Goal: Information Seeking & Learning: Learn about a topic

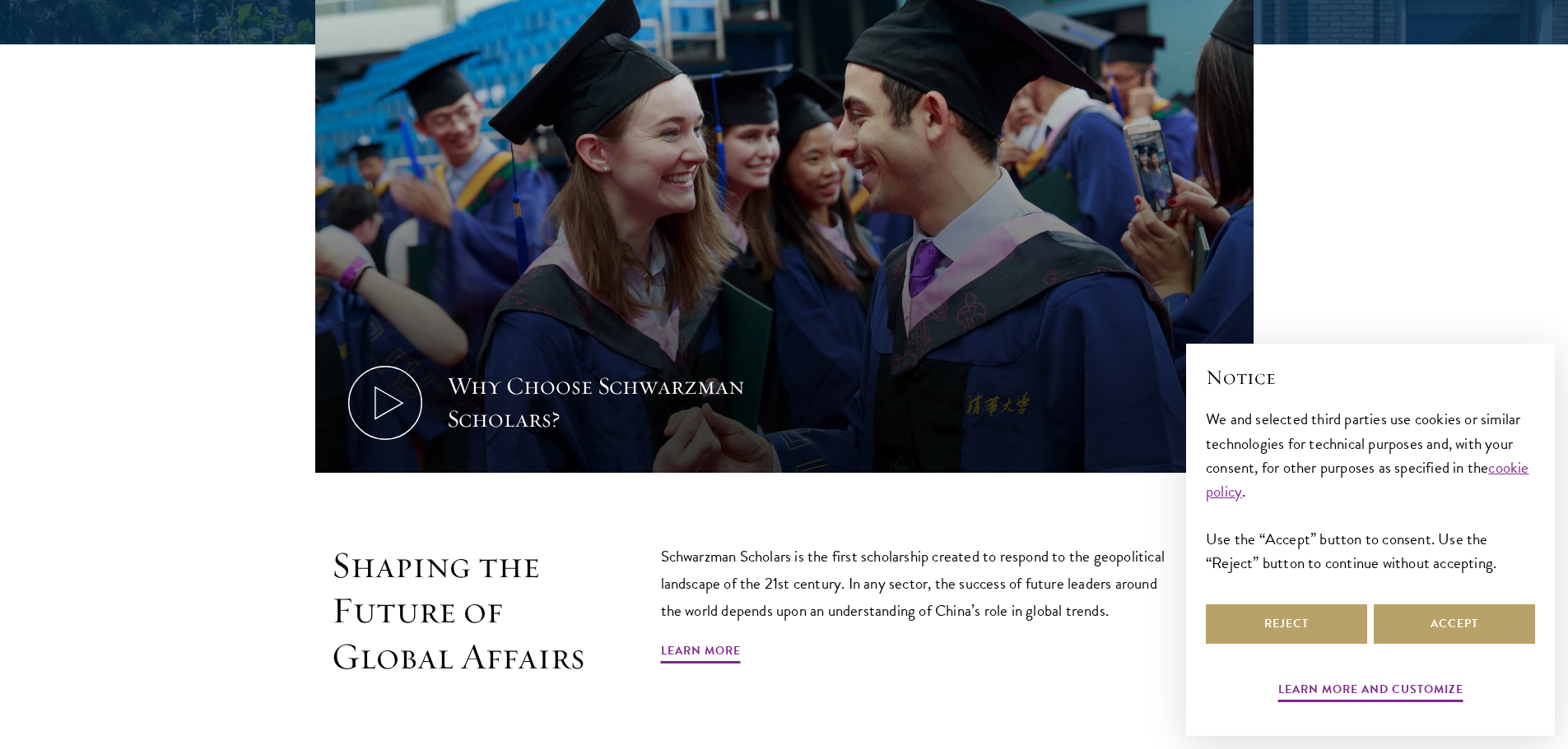
scroll to position [823, 0]
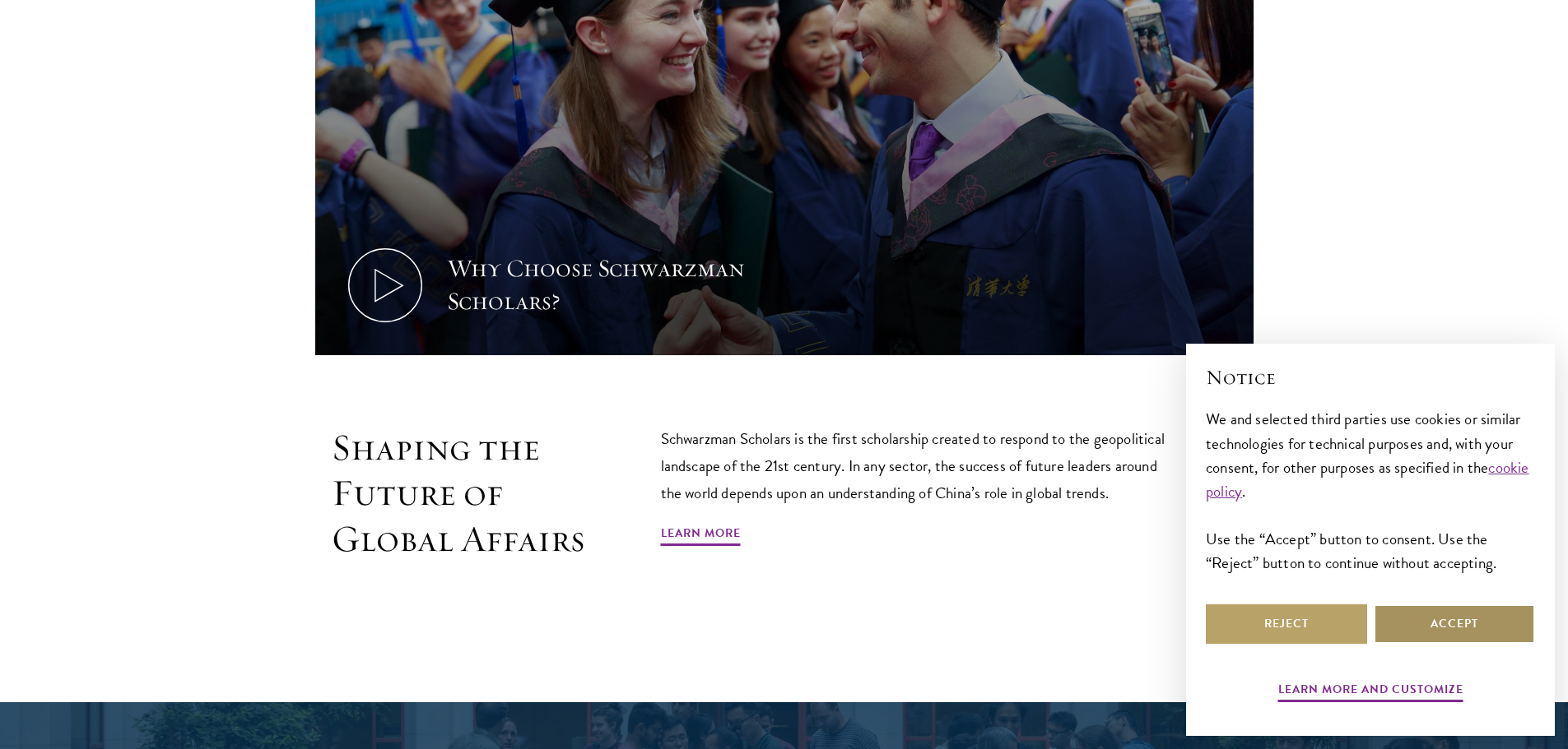
click at [1444, 630] on button "Accept" at bounding box center [1454, 624] width 161 height 40
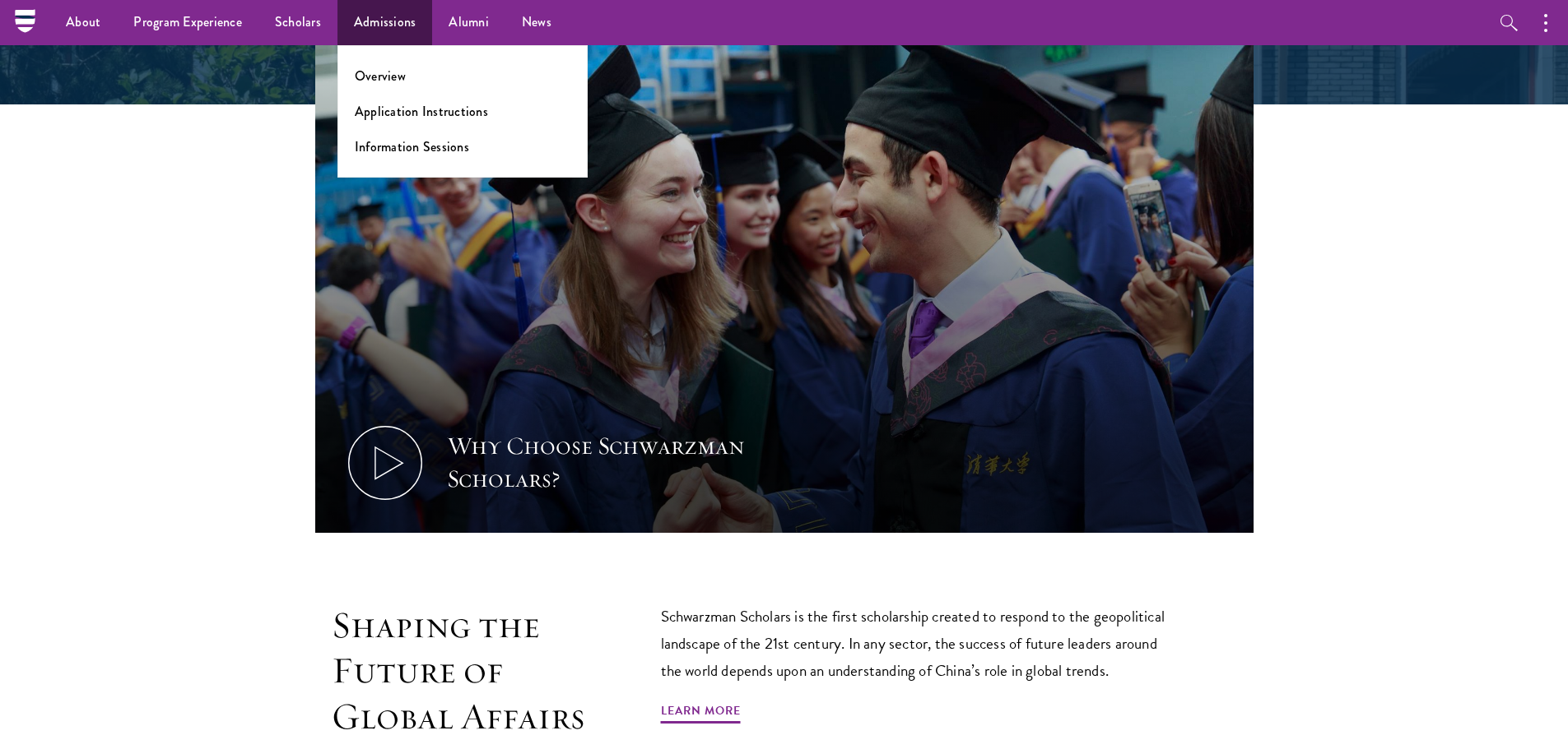
scroll to position [291, 0]
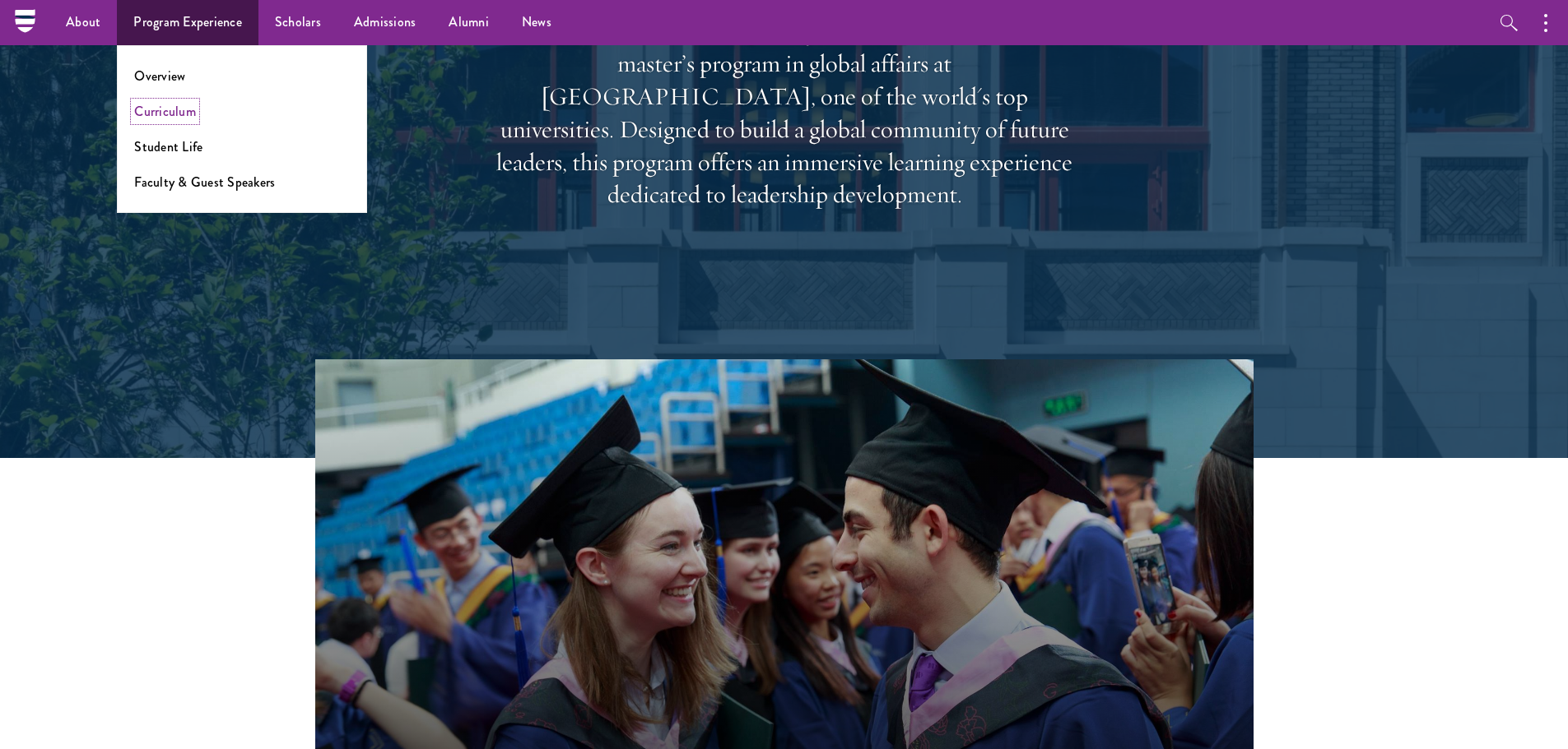
click at [177, 104] on link "Curriculum" at bounding box center [164, 111] width 61 height 18
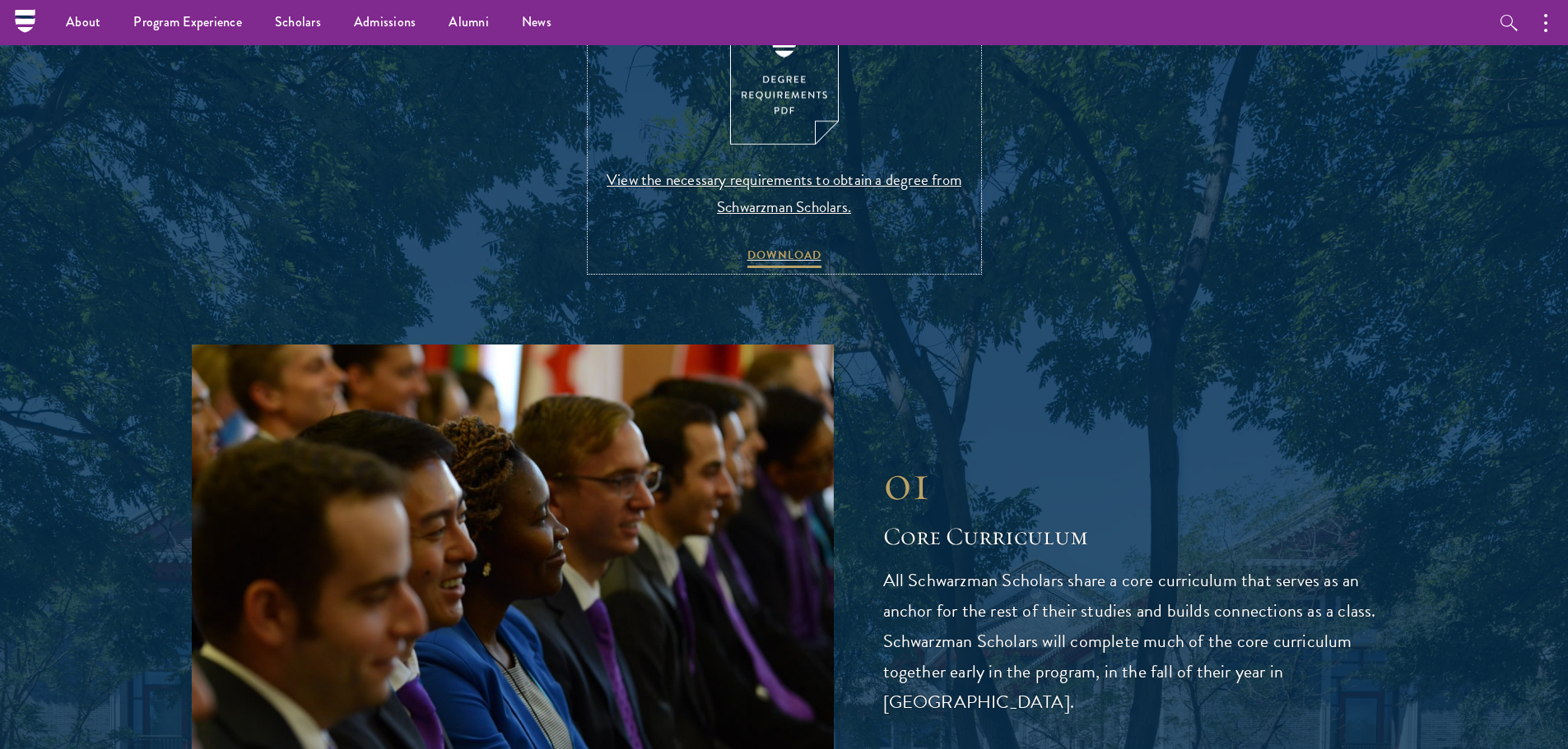
scroll to position [1727, 0]
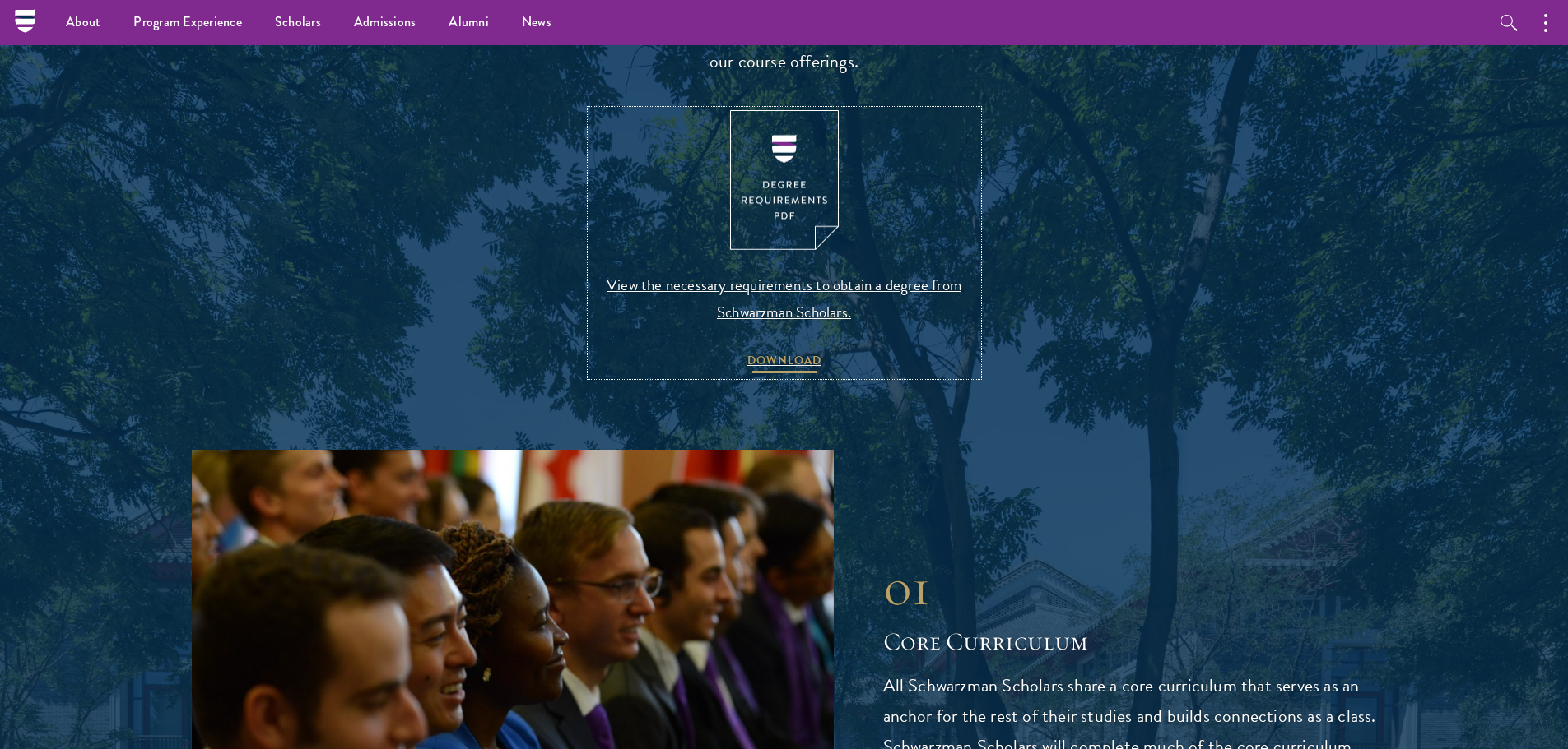
click at [783, 363] on span "DOWNLOAD" at bounding box center [784, 363] width 74 height 25
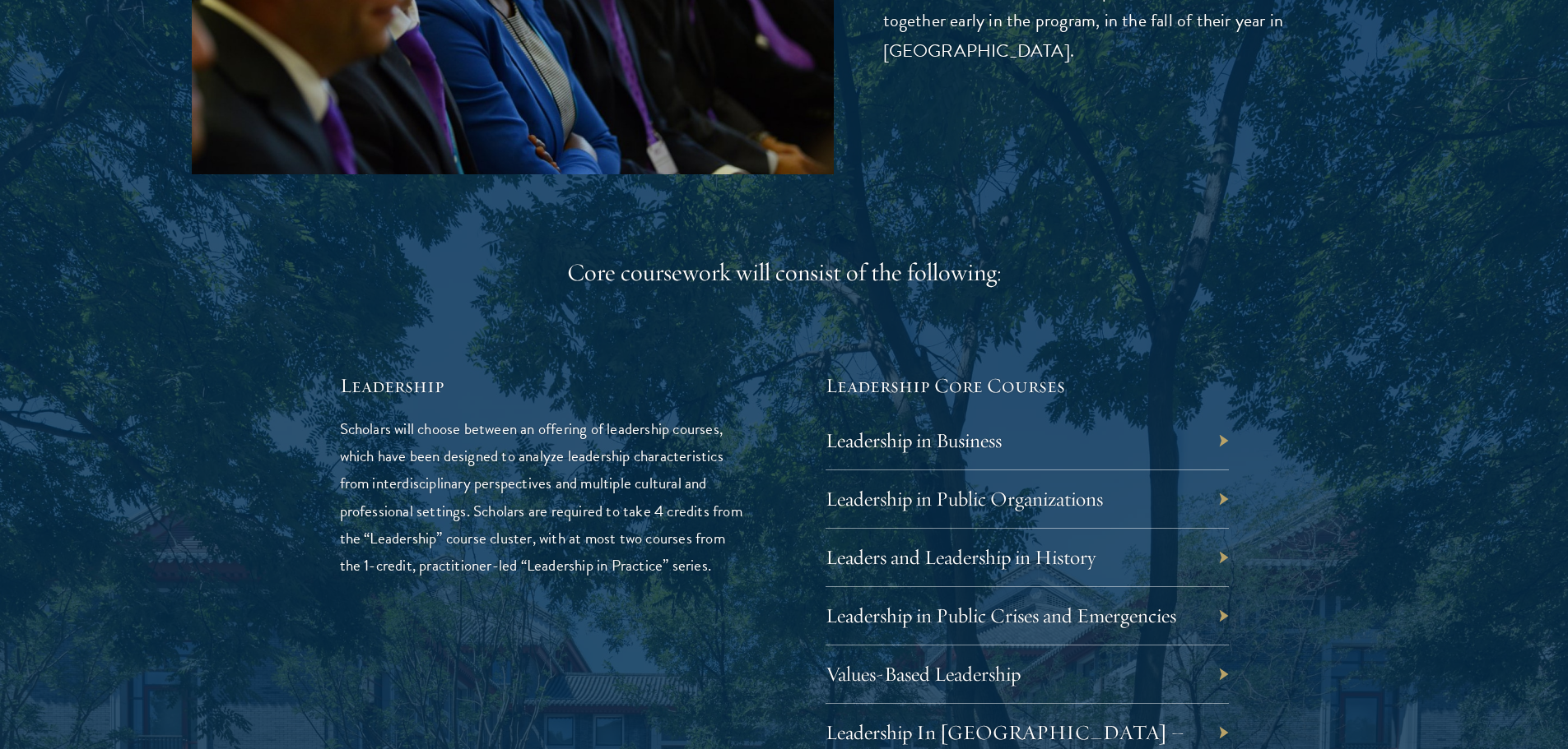
scroll to position [2632, 0]
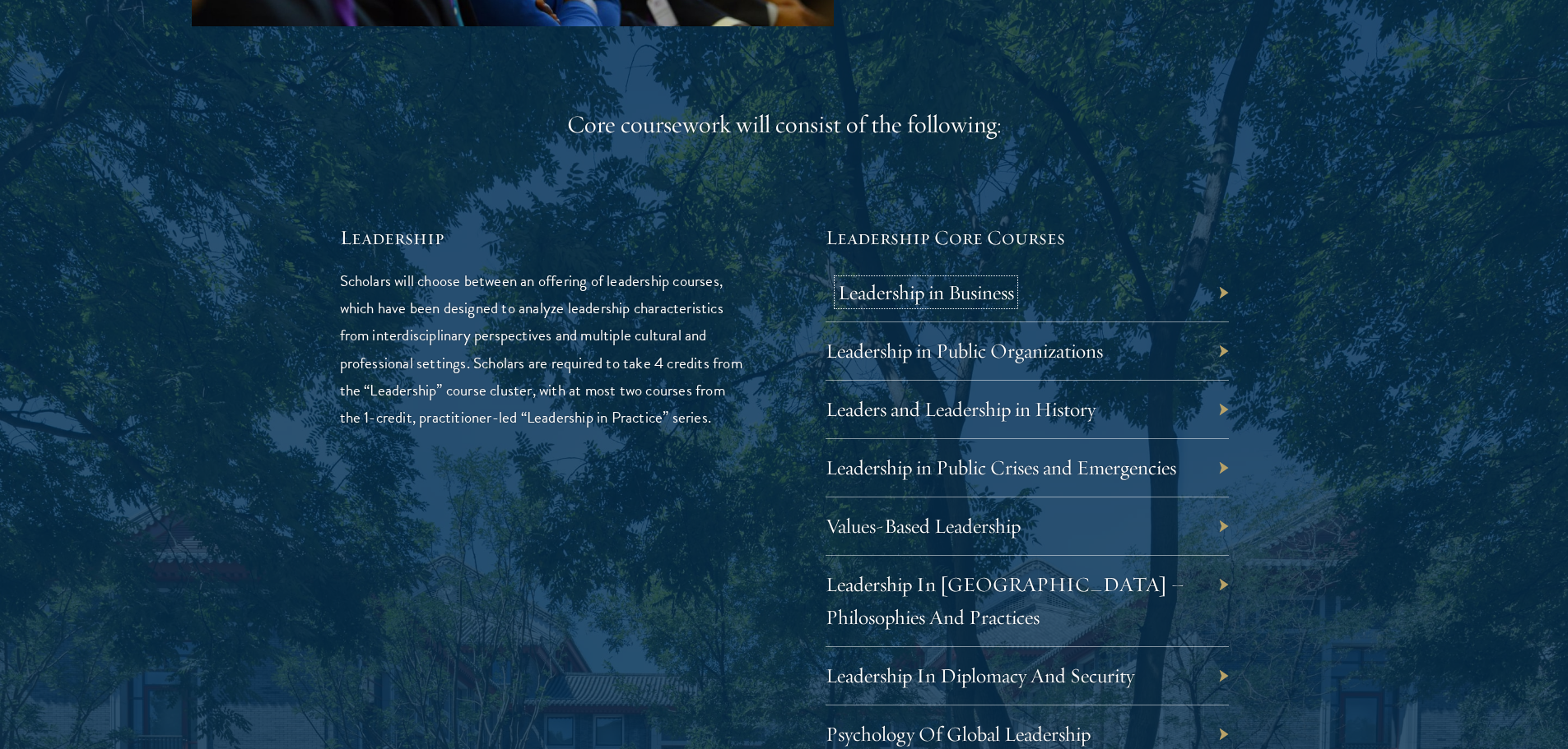
click at [991, 292] on link "Leadership in Business" at bounding box center [925, 292] width 176 height 25
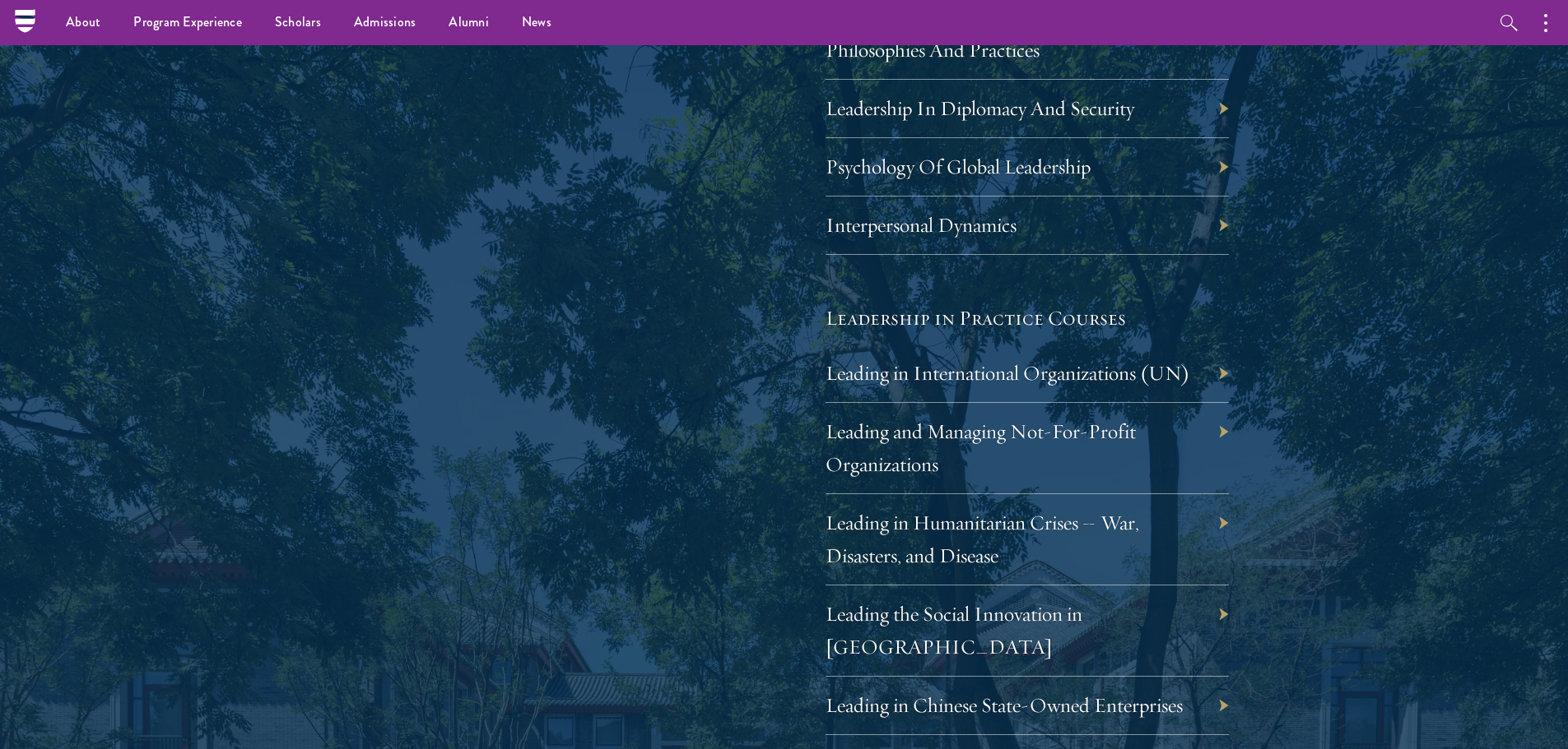
scroll to position [3290, 0]
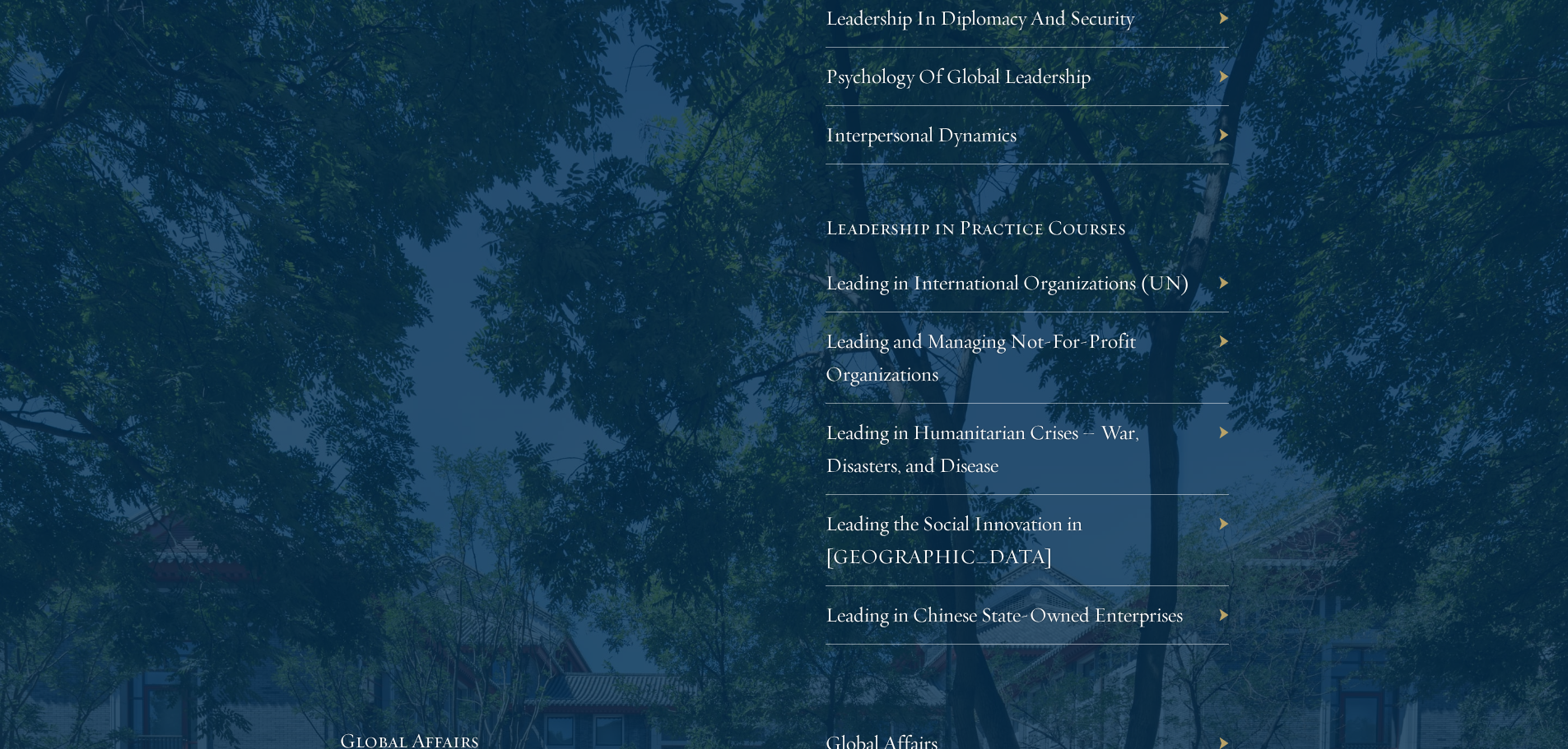
click at [1219, 587] on div "Leading in Chinese State-Owned Enterprises" at bounding box center [1027, 616] width 403 height 58
click at [1227, 587] on div "Leading in Chinese State-Owned Enterprises" at bounding box center [1027, 616] width 403 height 58
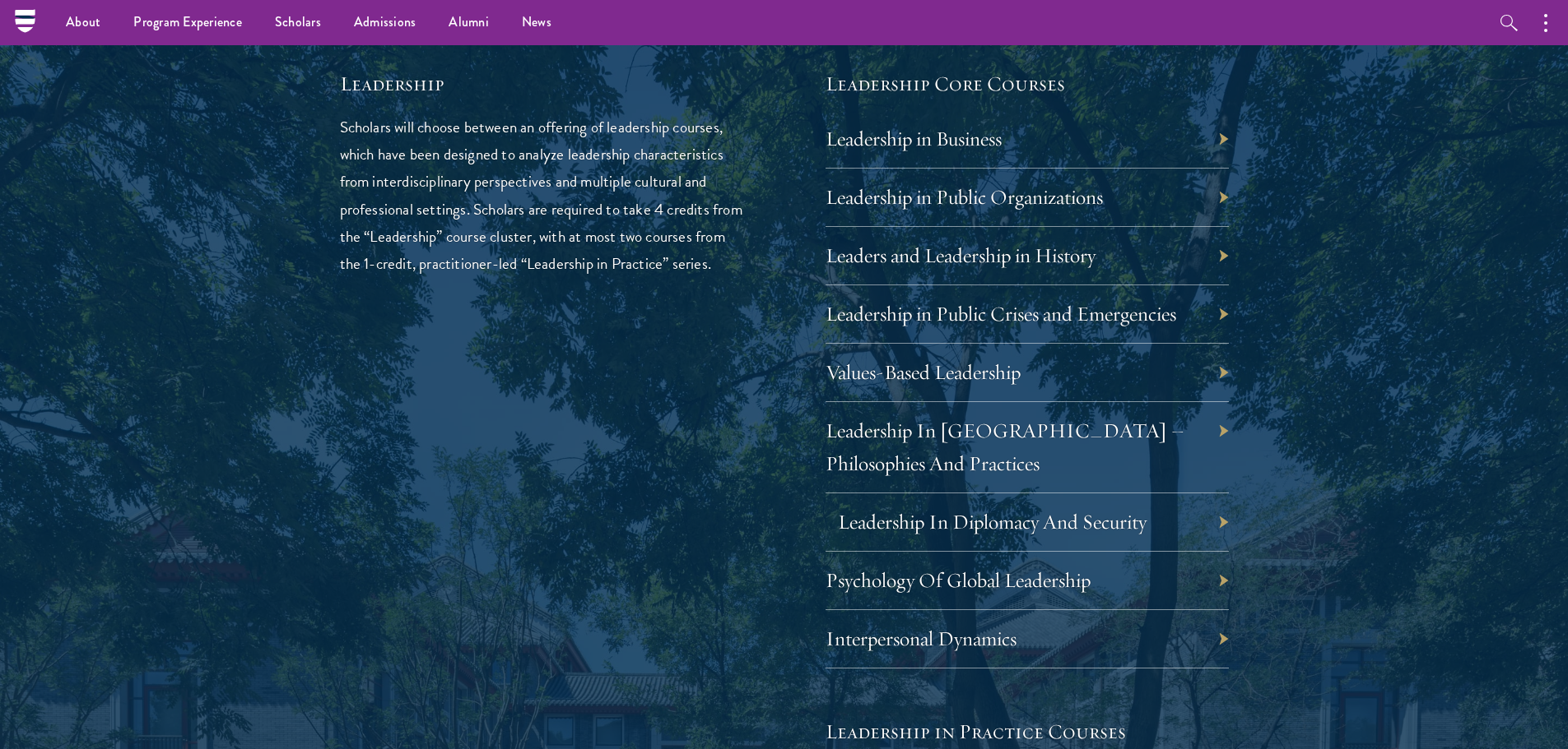
scroll to position [2714, 0]
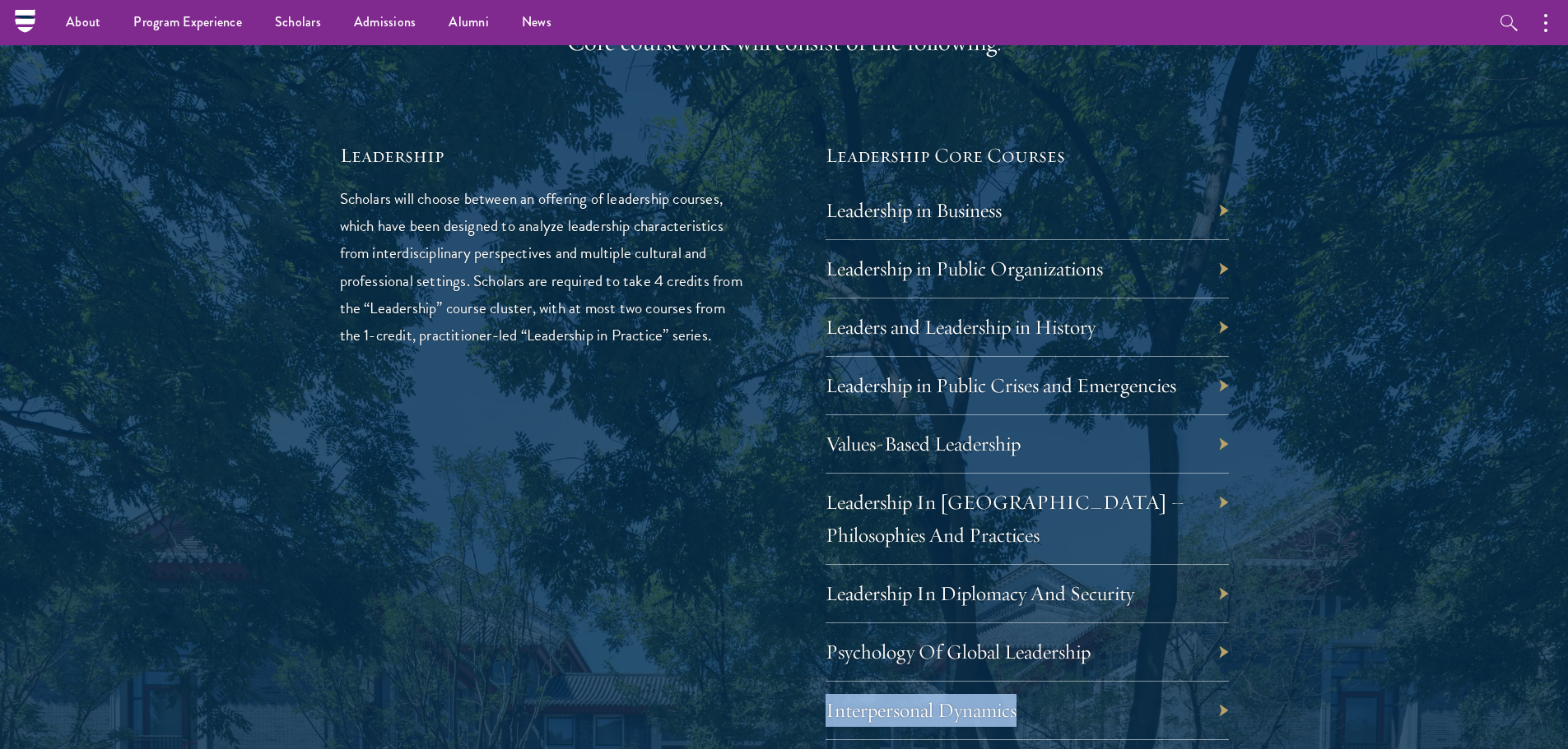
drag, startPoint x: 1246, startPoint y: 657, endPoint x: 1200, endPoint y: 640, distance: 49.0
click at [1200, 640] on div "01 Core Curriculum 01 Core Curriculum All Schwarzman Scholars share a core curr…" at bounding box center [784, 535] width 1185 height 2145
drag, startPoint x: 1200, startPoint y: 640, endPoint x: 1215, endPoint y: 650, distance: 18.0
click at [1201, 640] on div "Psychology Of Global Leadership" at bounding box center [1027, 653] width 403 height 58
click at [1213, 600] on div "Leadership In Diplomacy And Security" at bounding box center [1027, 595] width 403 height 58
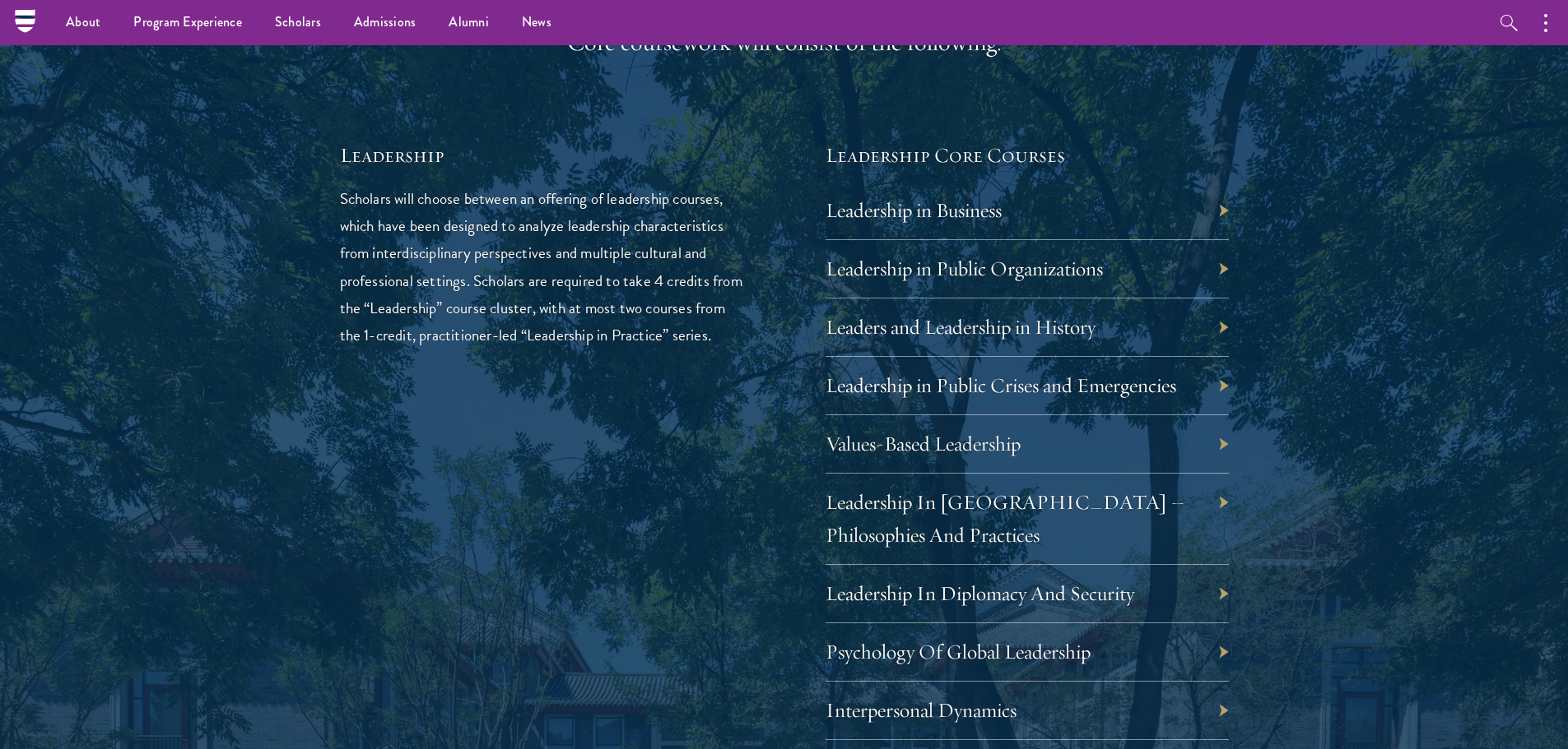
click at [1219, 593] on div "Leadership In Diplomacy And Security" at bounding box center [1027, 595] width 403 height 58
click at [1222, 593] on div "Leadership In Diplomacy And Security" at bounding box center [1027, 595] width 403 height 58
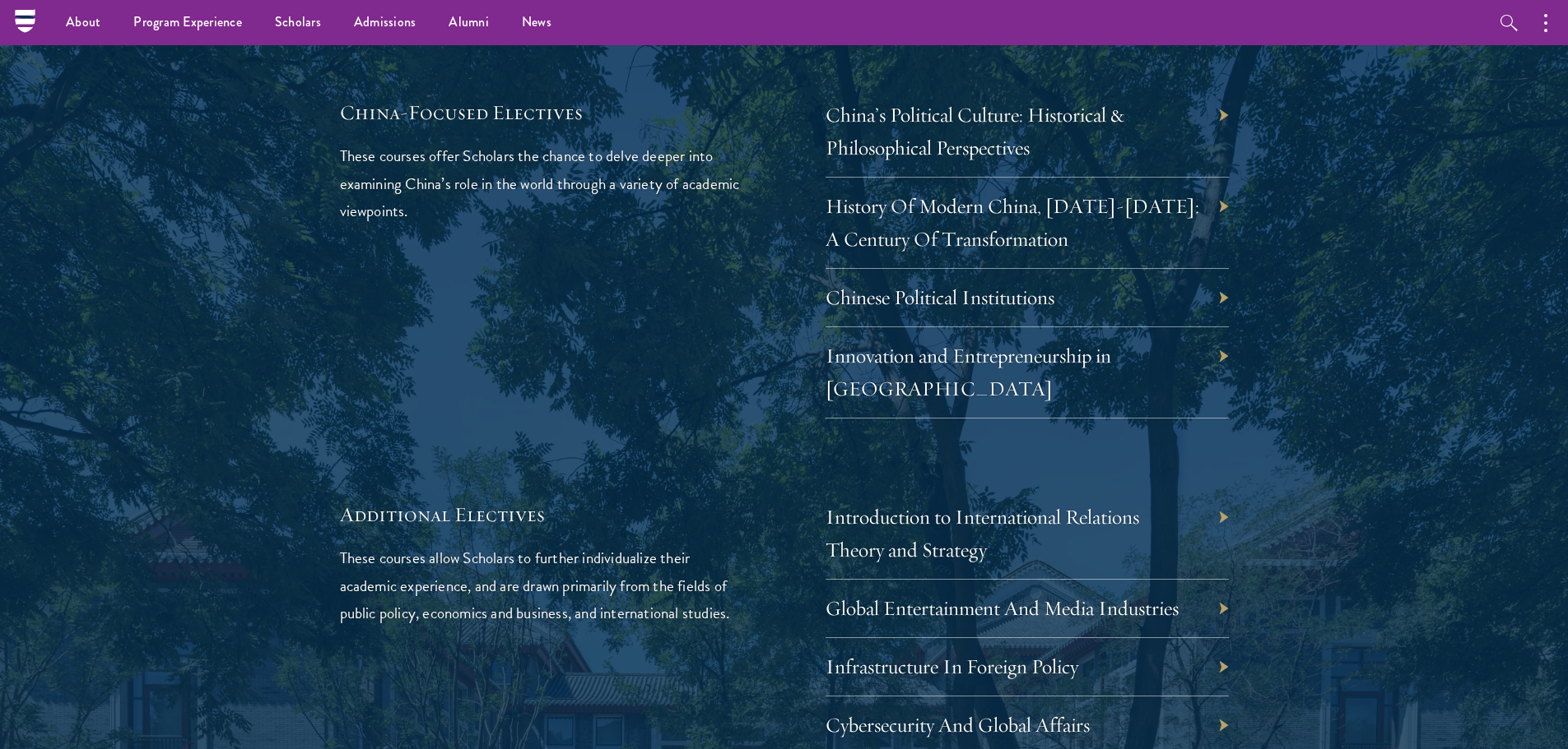
scroll to position [4935, 0]
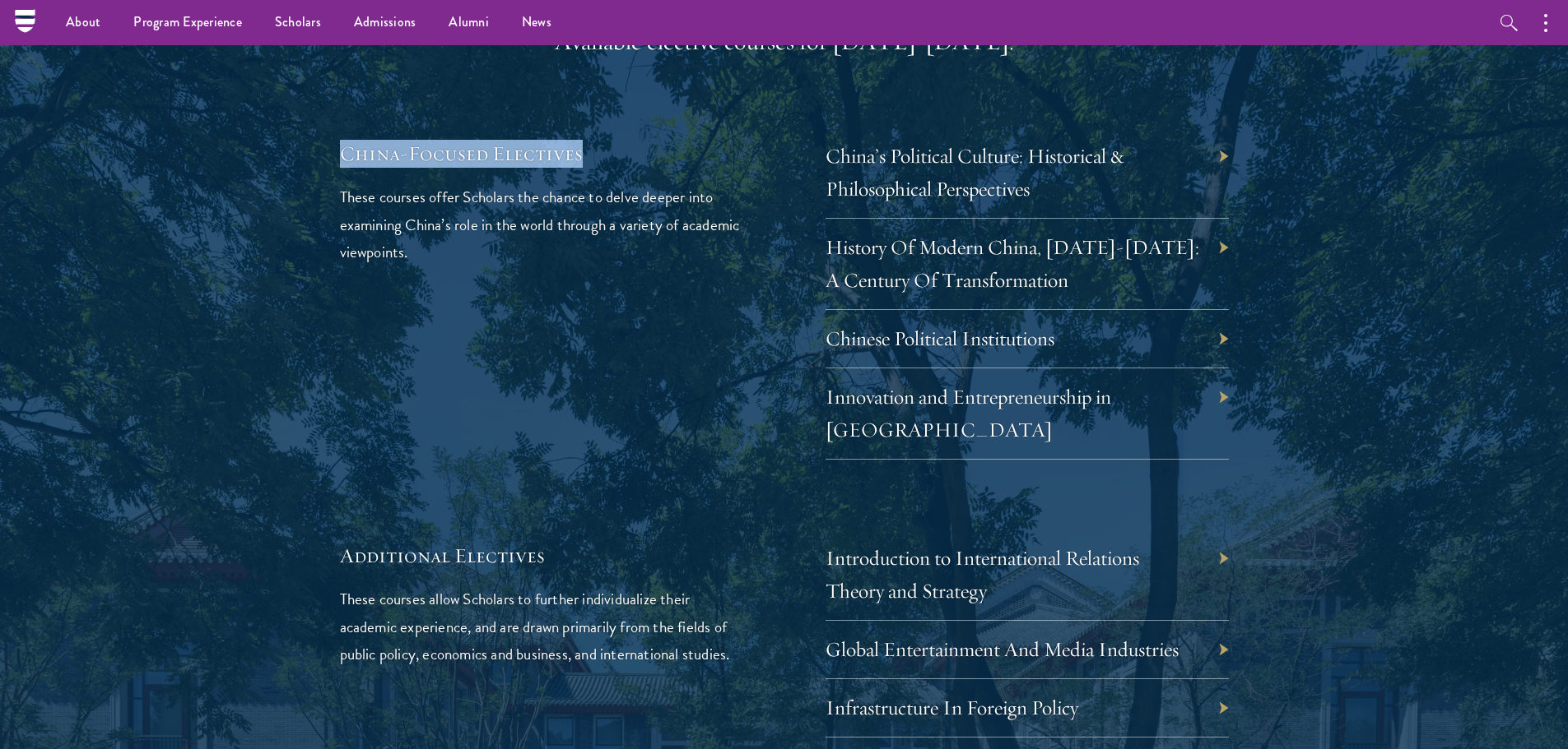
drag, startPoint x: 366, startPoint y: 114, endPoint x: 649, endPoint y: 276, distance: 326.1
click at [582, 114] on div "02 Elective Courses 02 Elective Courses In addition to China-focused electives,…" at bounding box center [784, 129] width 1185 height 1335
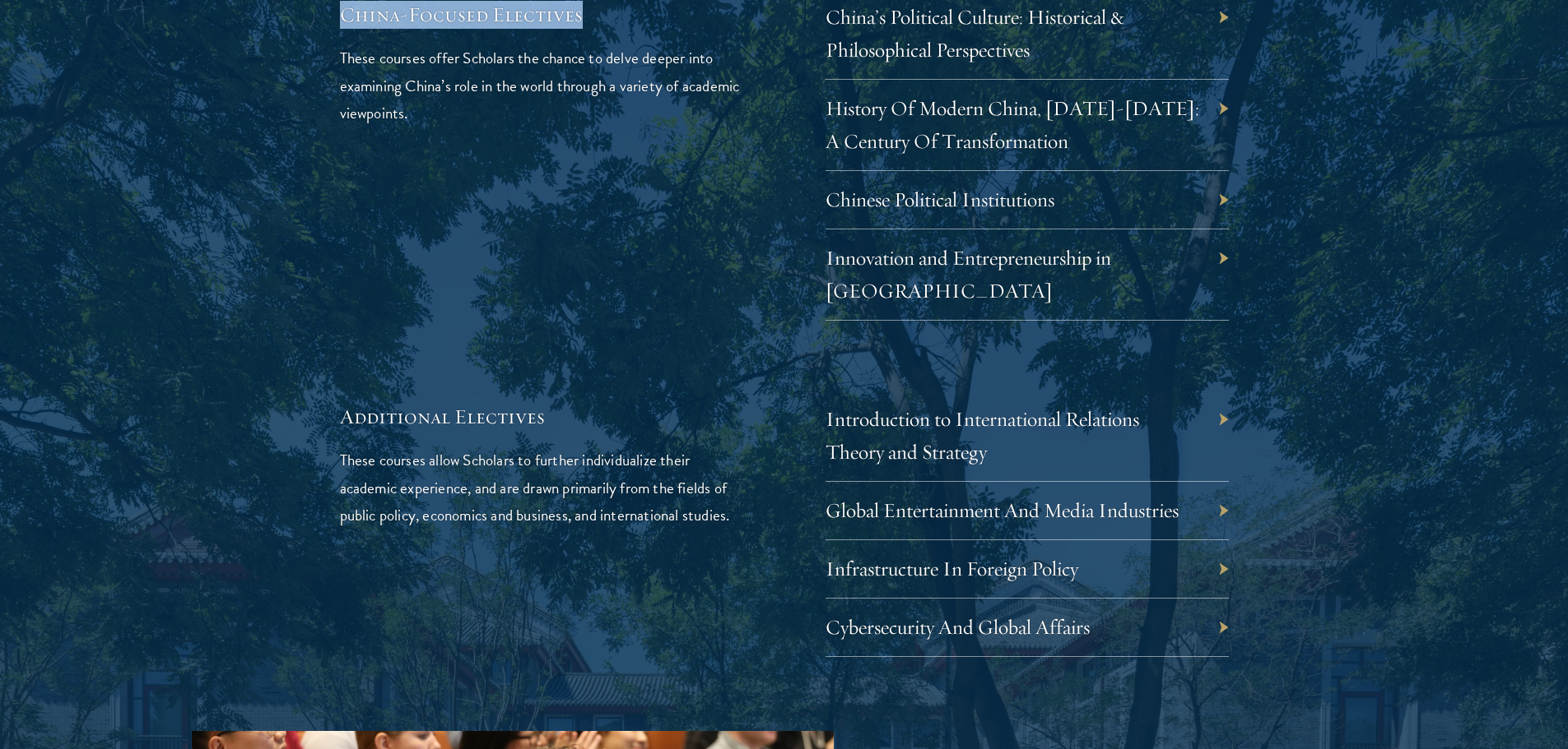
scroll to position [5099, 0]
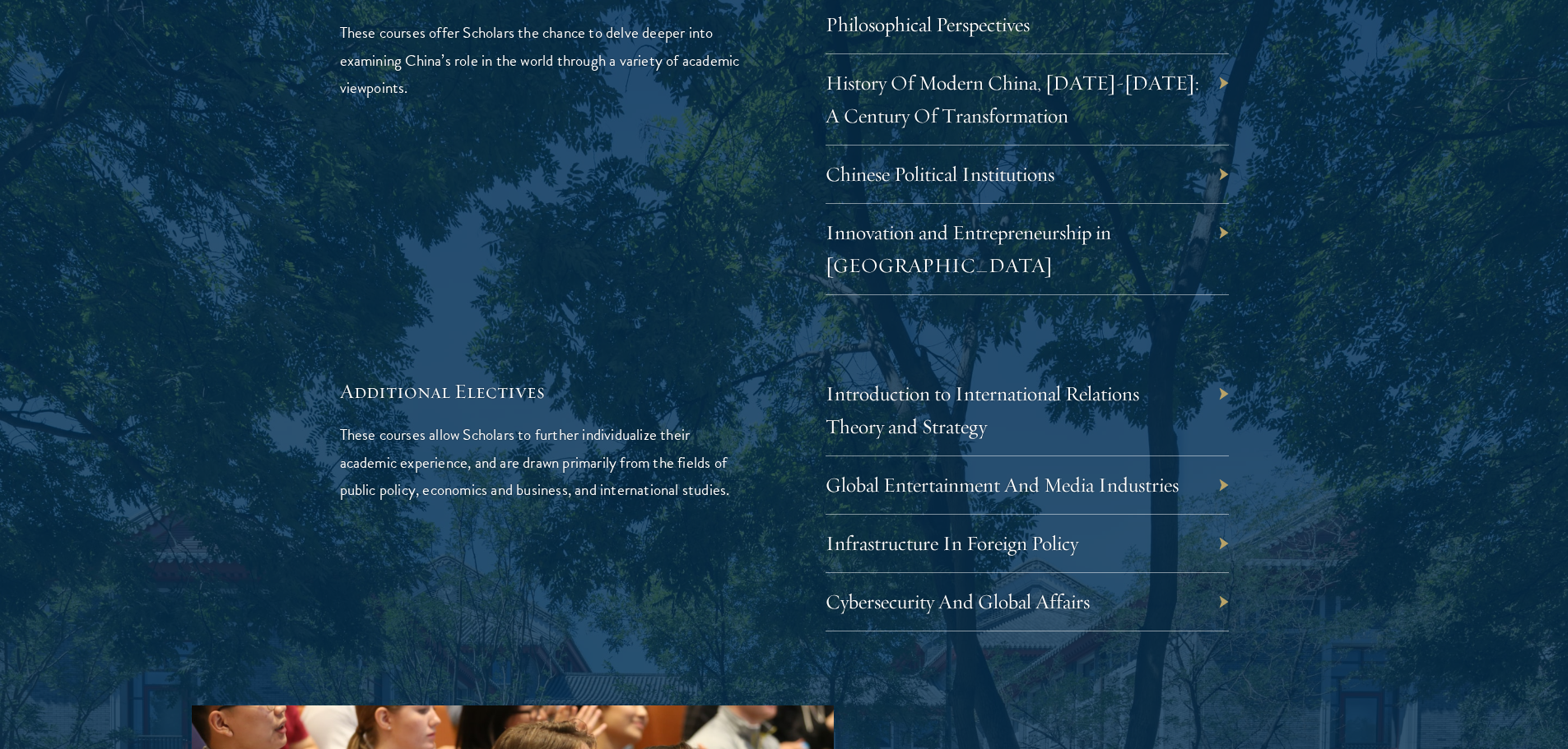
click at [1223, 515] on div "Infrastructure In Foreign Policy" at bounding box center [1027, 544] width 403 height 58
drag, startPoint x: 1223, startPoint y: 482, endPoint x: 744, endPoint y: 370, distance: 491.9
click at [1222, 515] on div "Infrastructure In Foreign Policy" at bounding box center [1027, 544] width 403 height 58
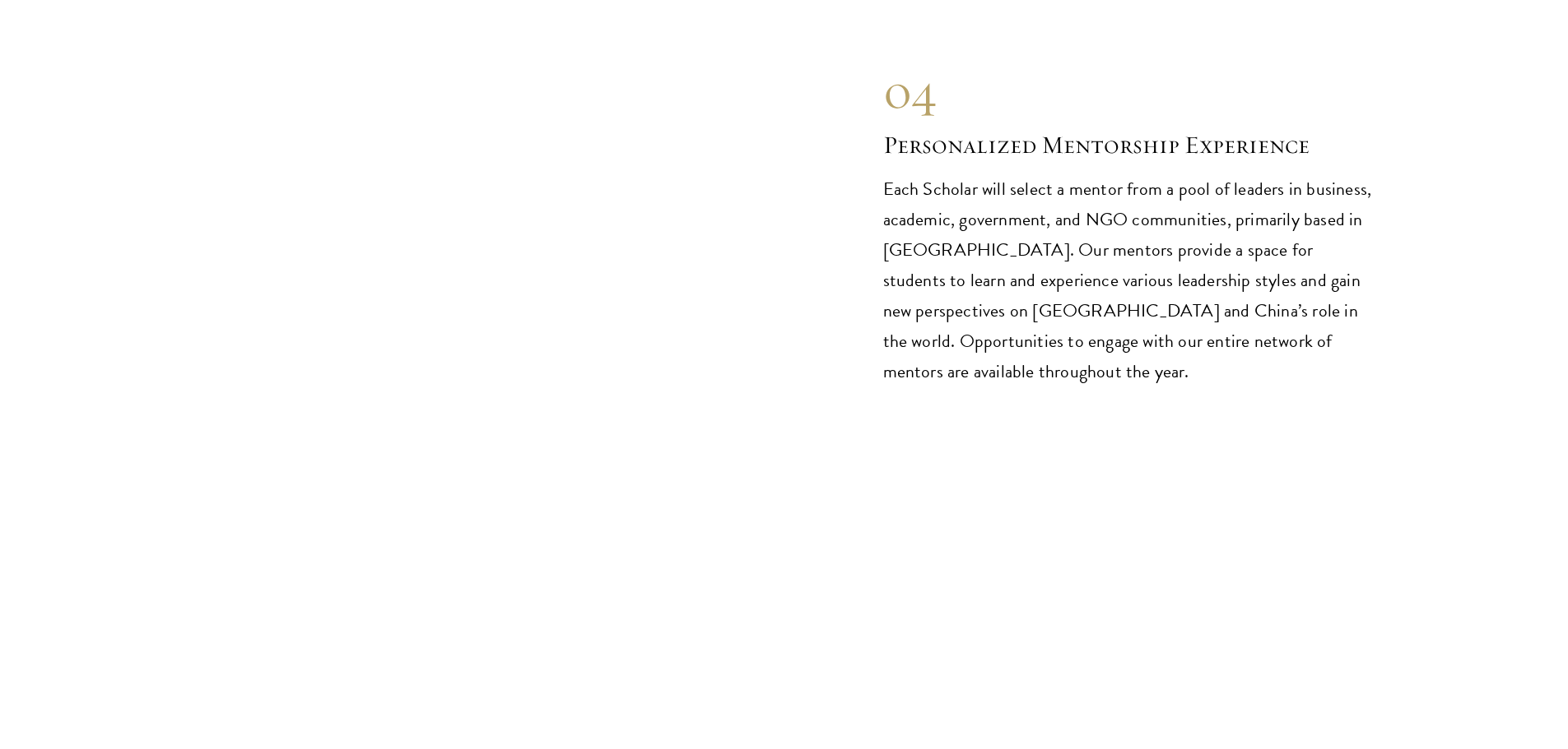
scroll to position [9294, 0]
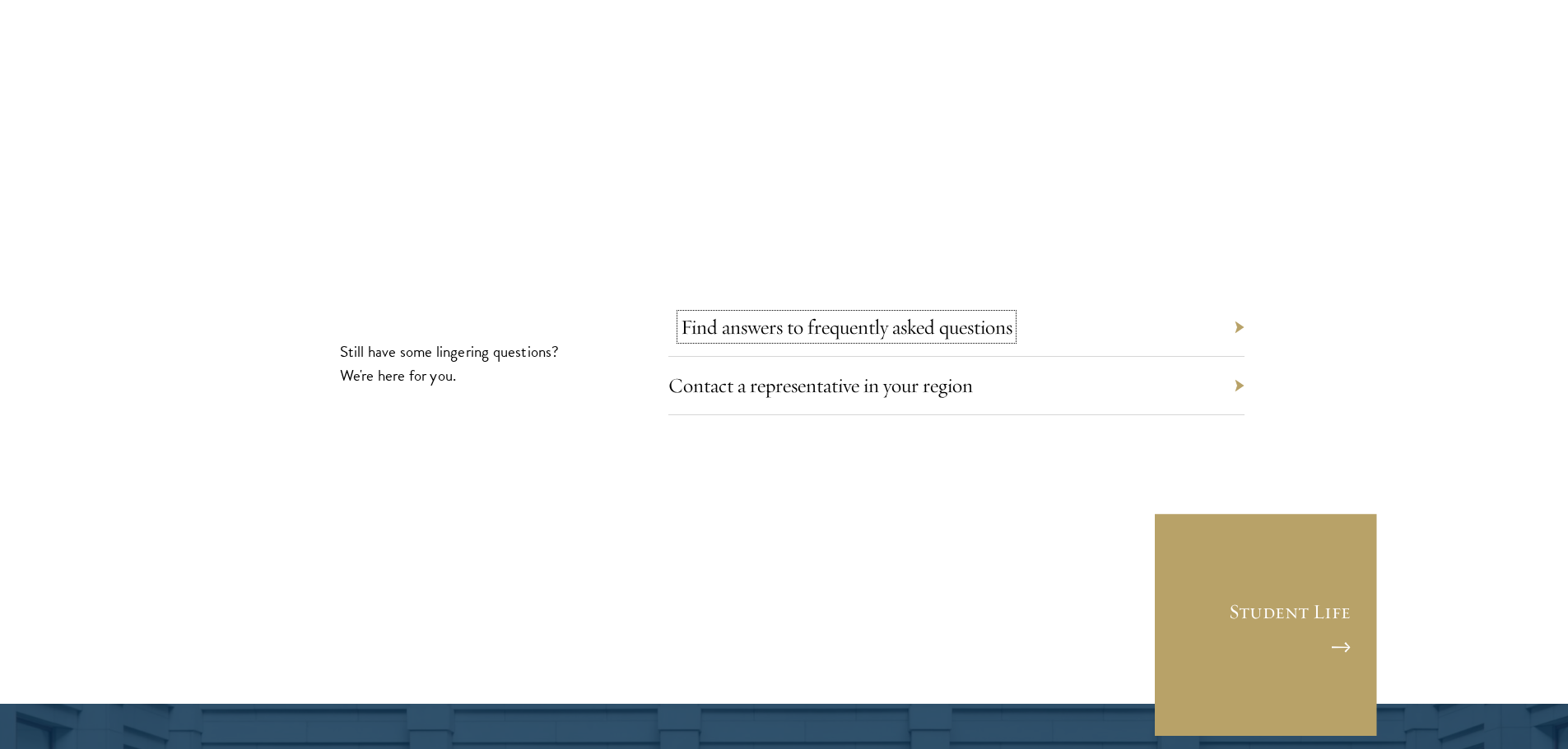
click at [904, 314] on link "Find answers to frequently asked questions" at bounding box center [846, 326] width 331 height 25
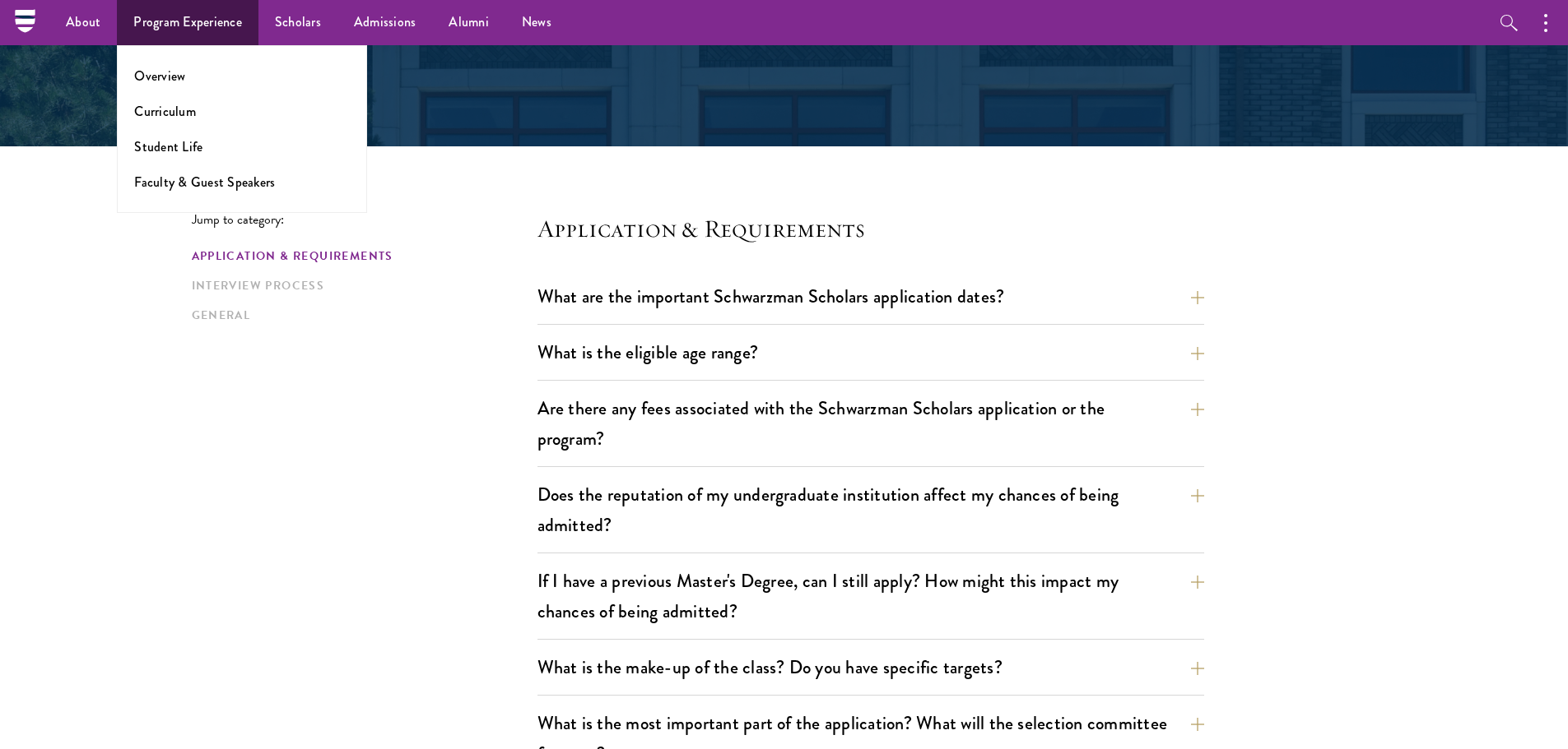
scroll to position [83, 0]
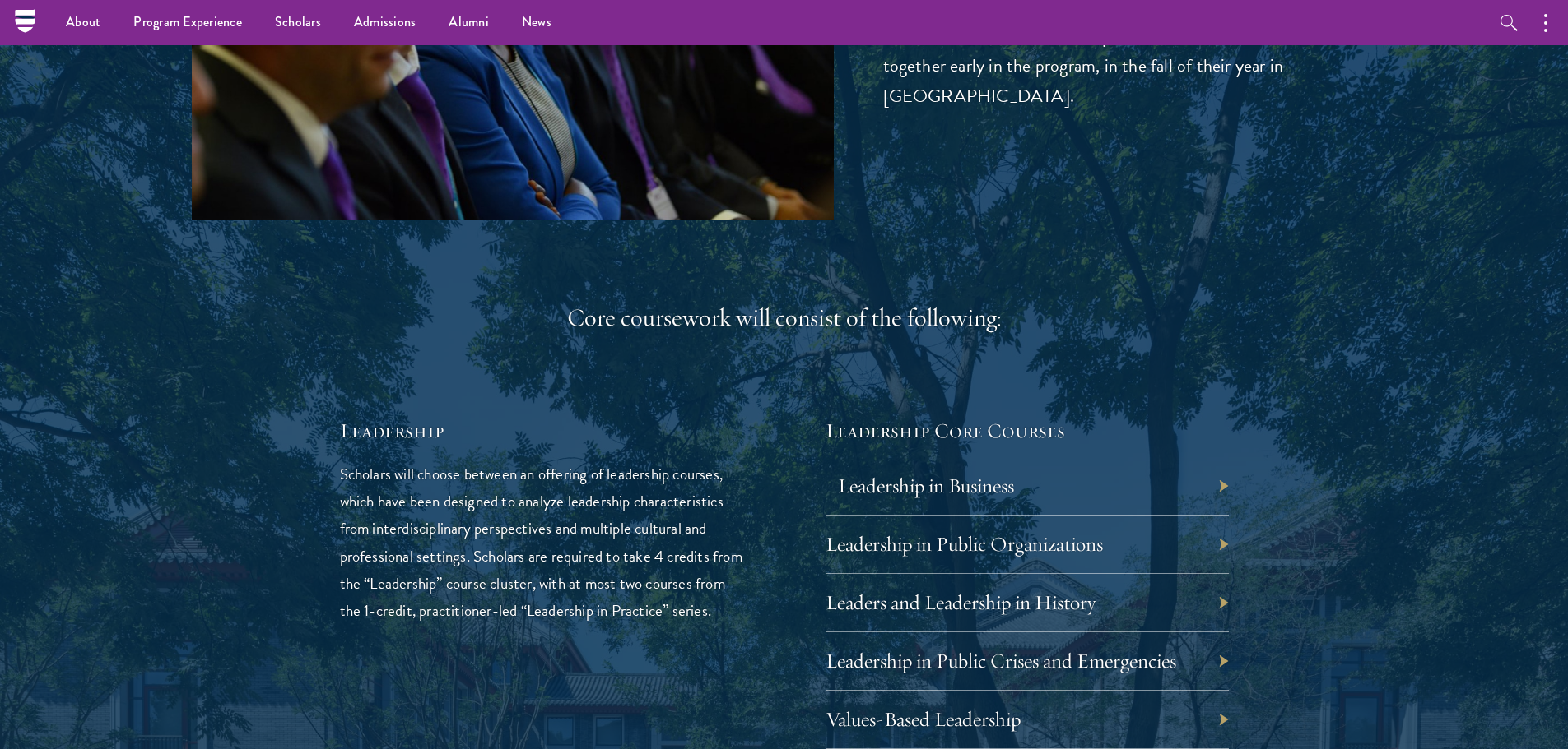
scroll to position [2468, 0]
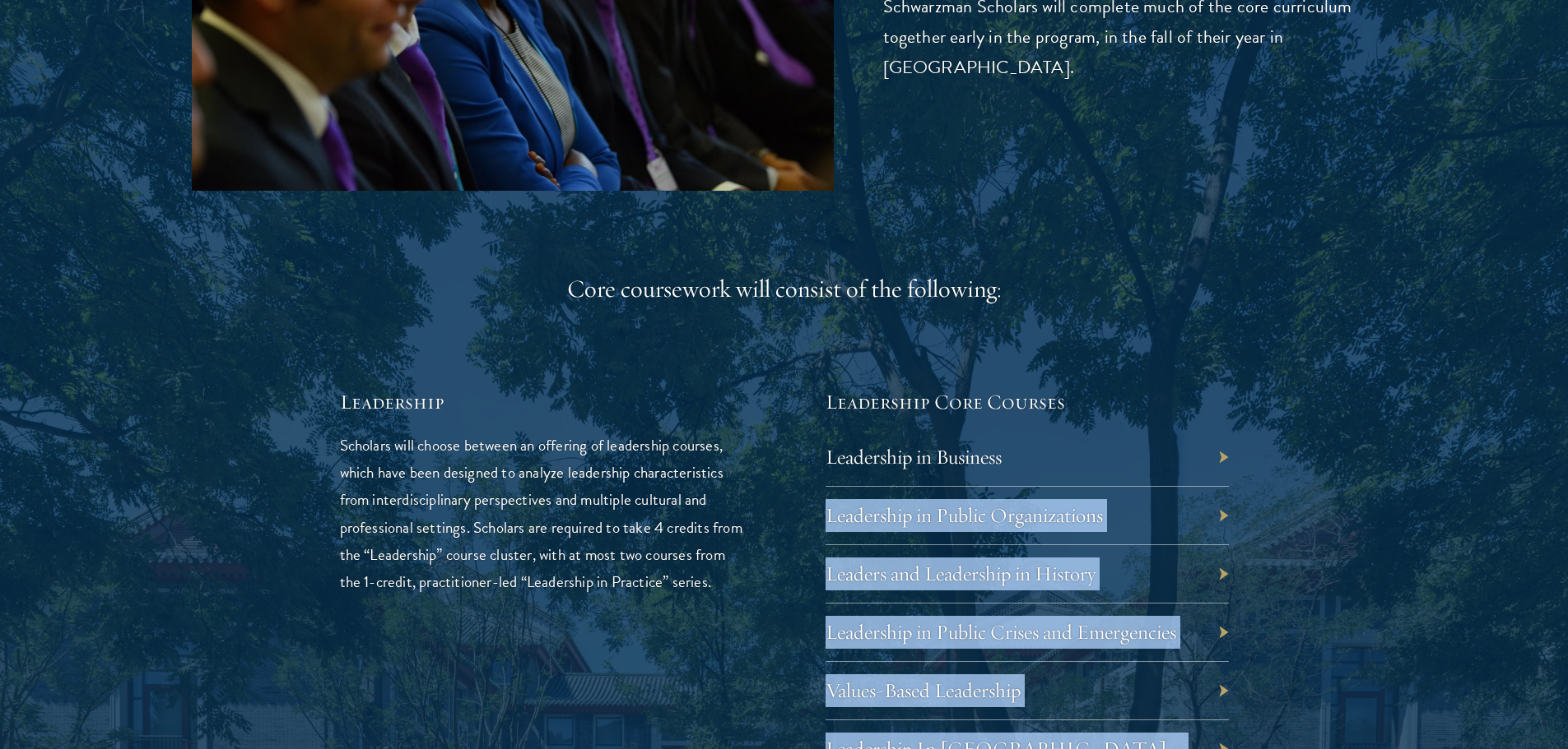
click at [1225, 453] on div "Leadership in Business" at bounding box center [1027, 458] width 403 height 58
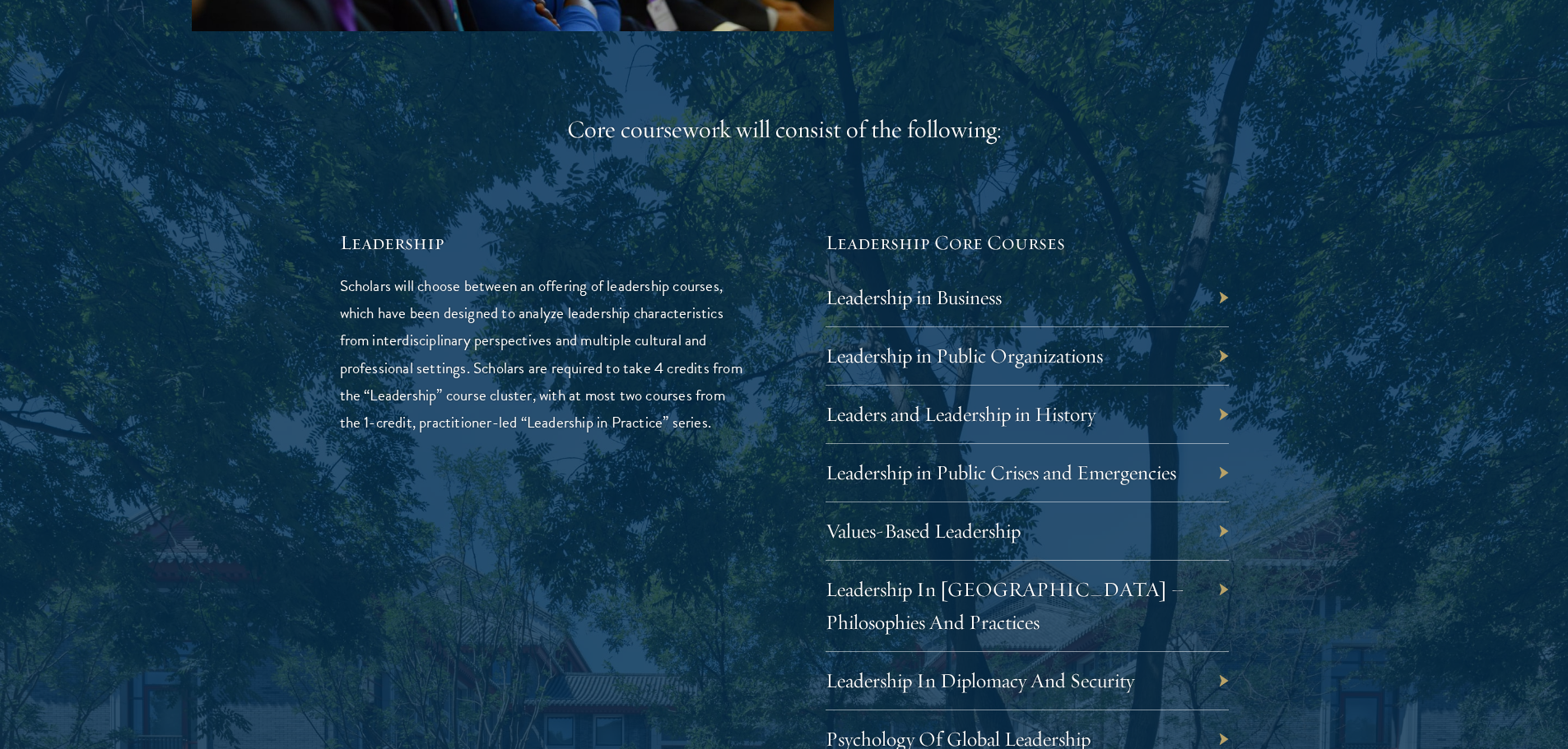
scroll to position [2632, 0]
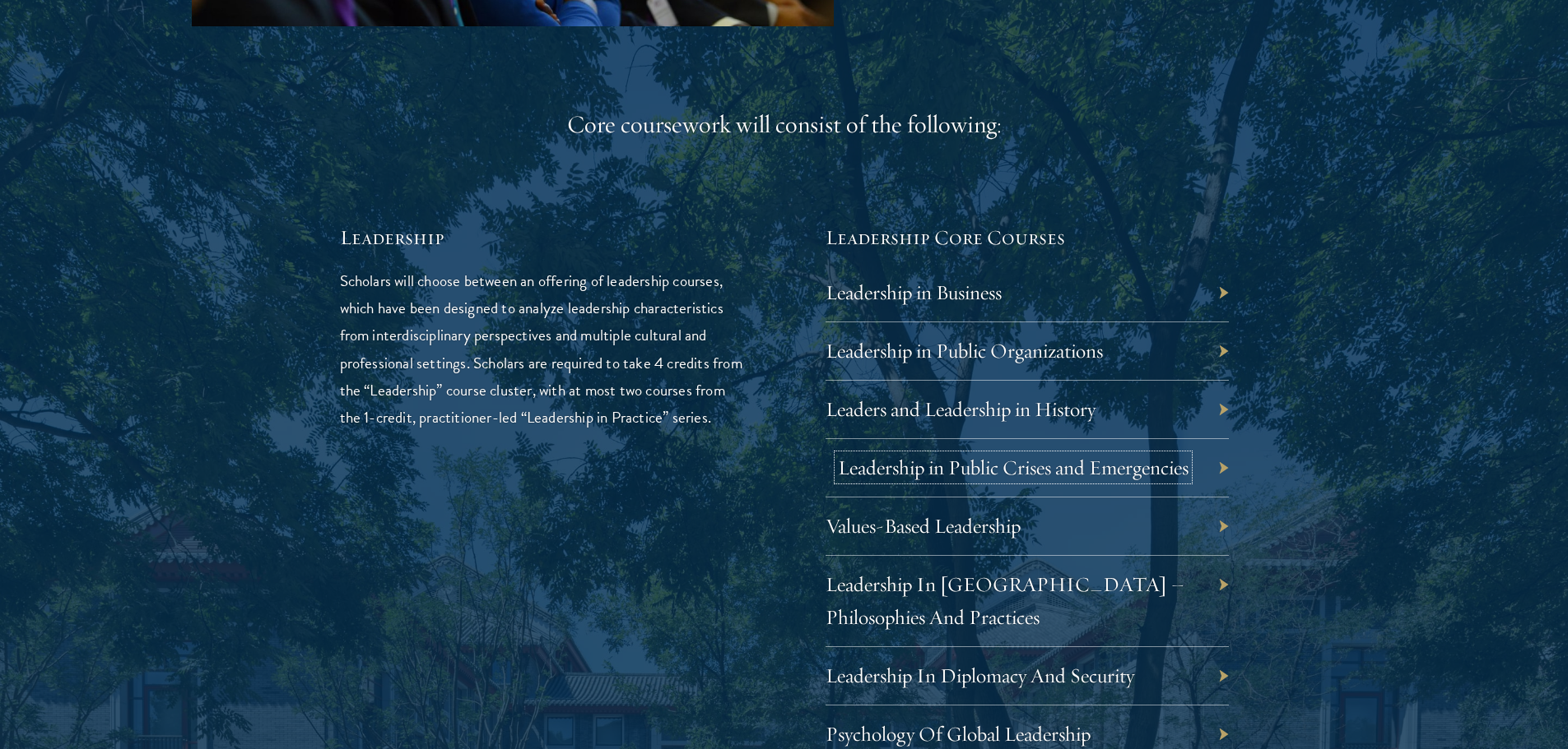
click at [1096, 480] on link "Leadership in Public Crises and Emergencies" at bounding box center [1013, 467] width 351 height 25
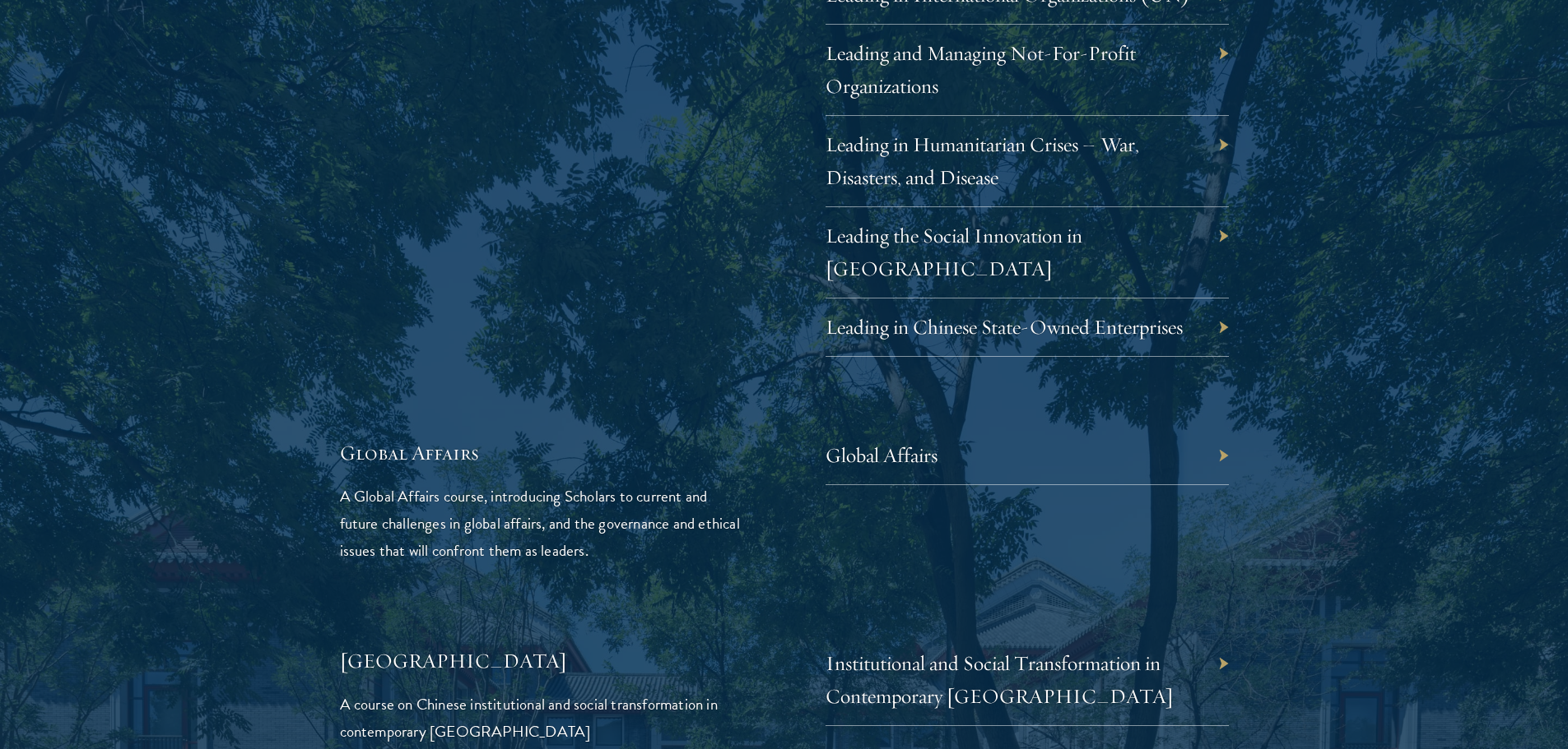
scroll to position [3784, 0]
